Goal: Task Accomplishment & Management: Manage account settings

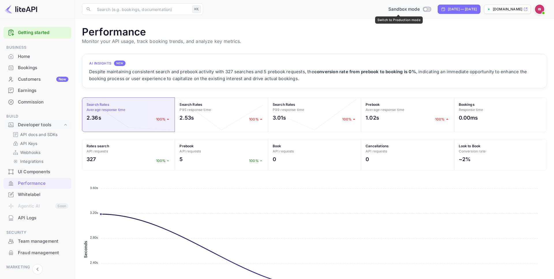
click at [420, 9] on input "Switch to Production mode" at bounding box center [426, 9] width 12 height 4
checkbox input "false"
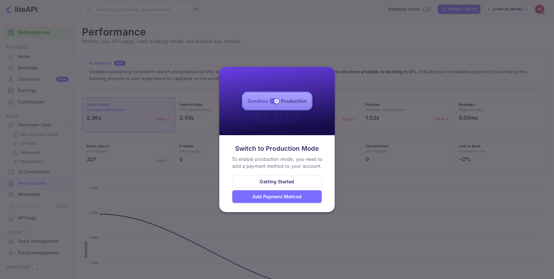
click at [293, 198] on div "Add Payment Method" at bounding box center [276, 196] width 49 height 7
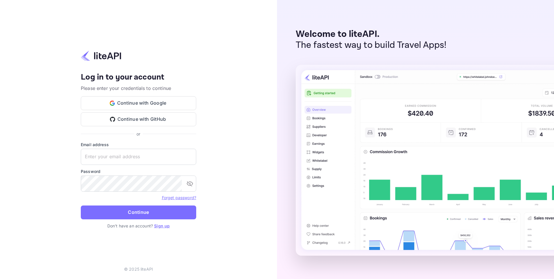
type input "idan@hotely.deals"
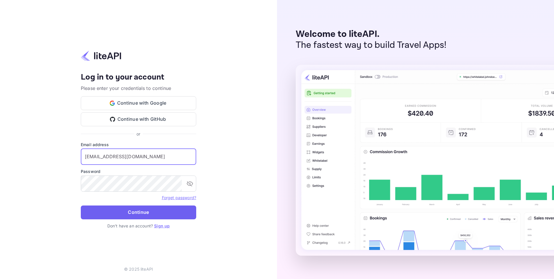
click at [140, 215] on button "Continue" at bounding box center [138, 213] width 115 height 14
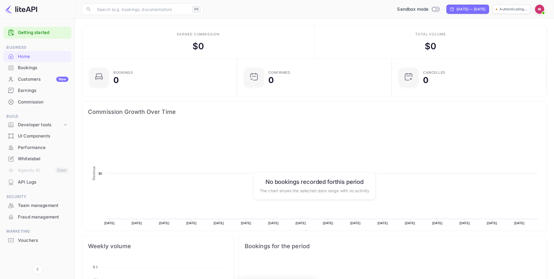
scroll to position [94, 151]
click at [414, 12] on div "Sandbox mode" at bounding box center [409, 9] width 47 height 7
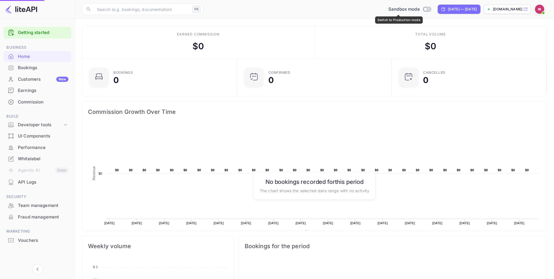
checkbox input "true"
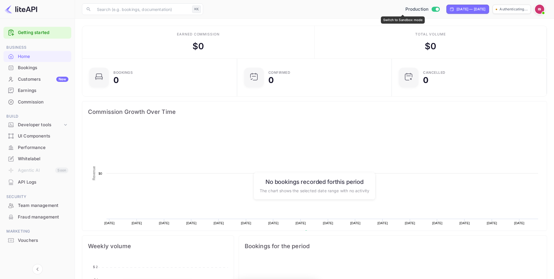
scroll to position [94, 151]
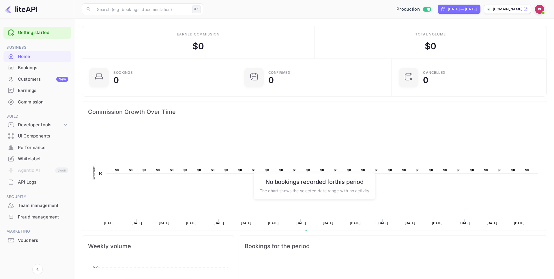
click at [33, 160] on div "Whitelabel" at bounding box center [43, 159] width 50 height 7
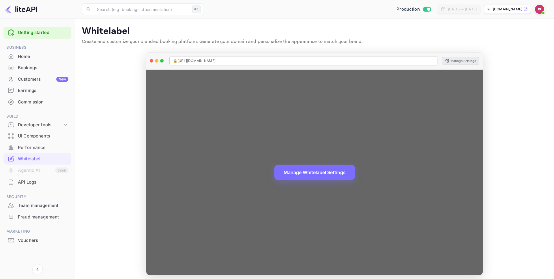
click at [455, 61] on button "Manage Settings" at bounding box center [460, 61] width 37 height 8
